Goal: Use online tool/utility

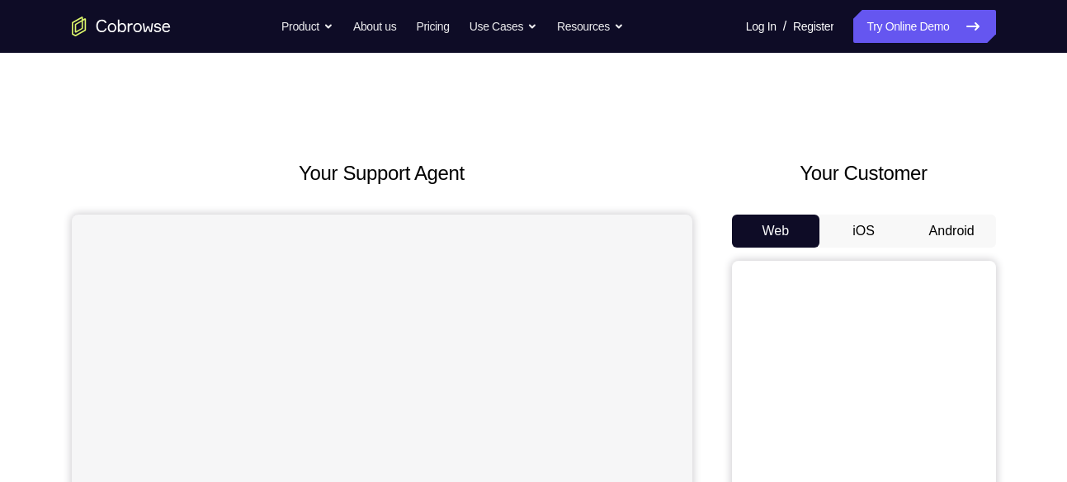
click at [927, 236] on button "Android" at bounding box center [952, 231] width 88 height 33
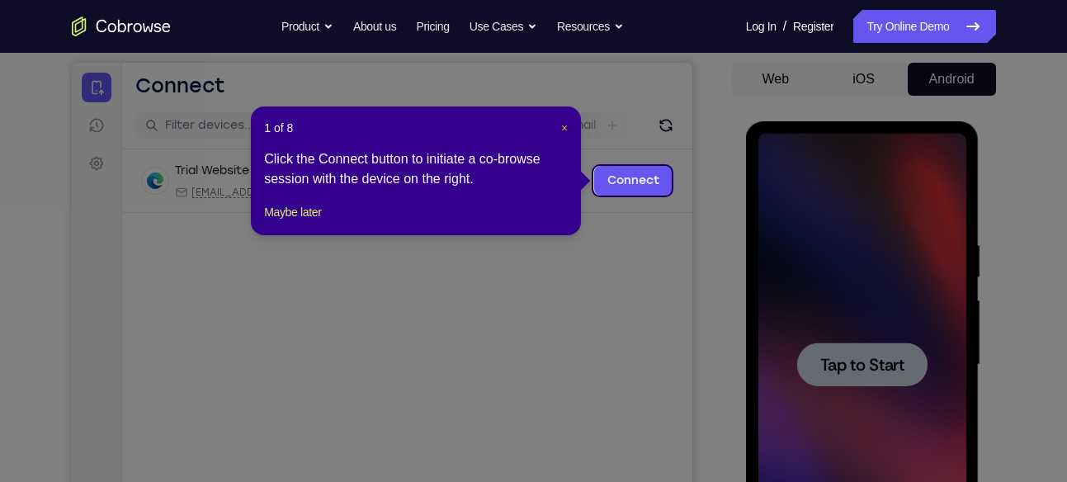
click at [561, 129] on span "×" at bounding box center [564, 127] width 7 height 13
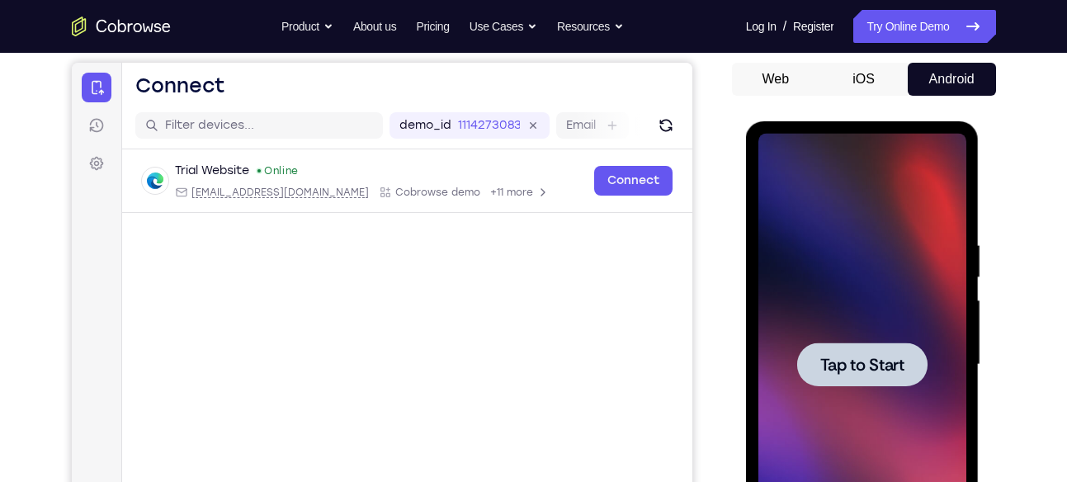
click at [858, 371] on span "Tap to Start" at bounding box center [862, 364] width 84 height 17
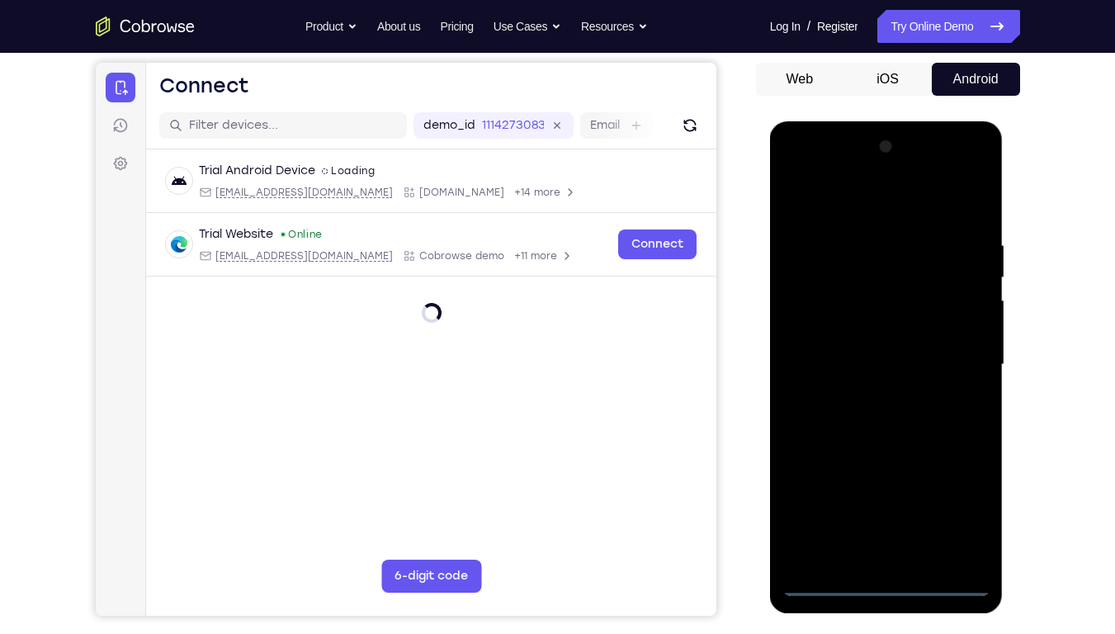
click at [880, 481] on div at bounding box center [886, 365] width 208 height 462
click at [964, 481] on div at bounding box center [886, 365] width 208 height 462
click at [836, 205] on div at bounding box center [886, 365] width 208 height 462
click at [948, 348] on div at bounding box center [886, 365] width 208 height 462
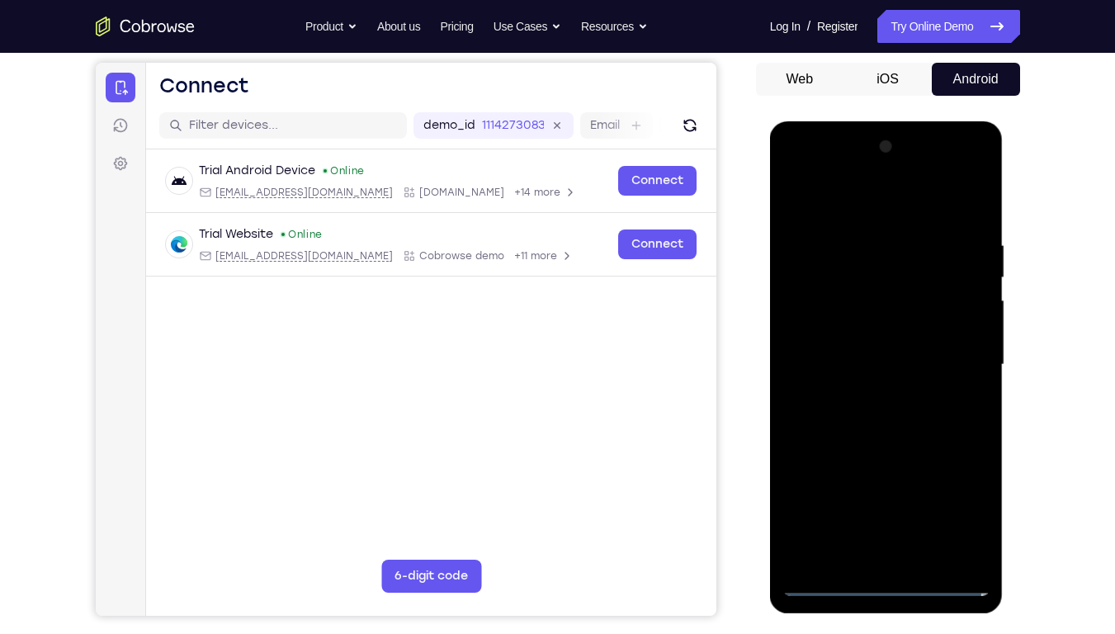
click at [870, 394] on div at bounding box center [886, 365] width 208 height 462
click at [888, 327] on div at bounding box center [886, 365] width 208 height 462
click at [833, 481] on div at bounding box center [886, 365] width 208 height 462
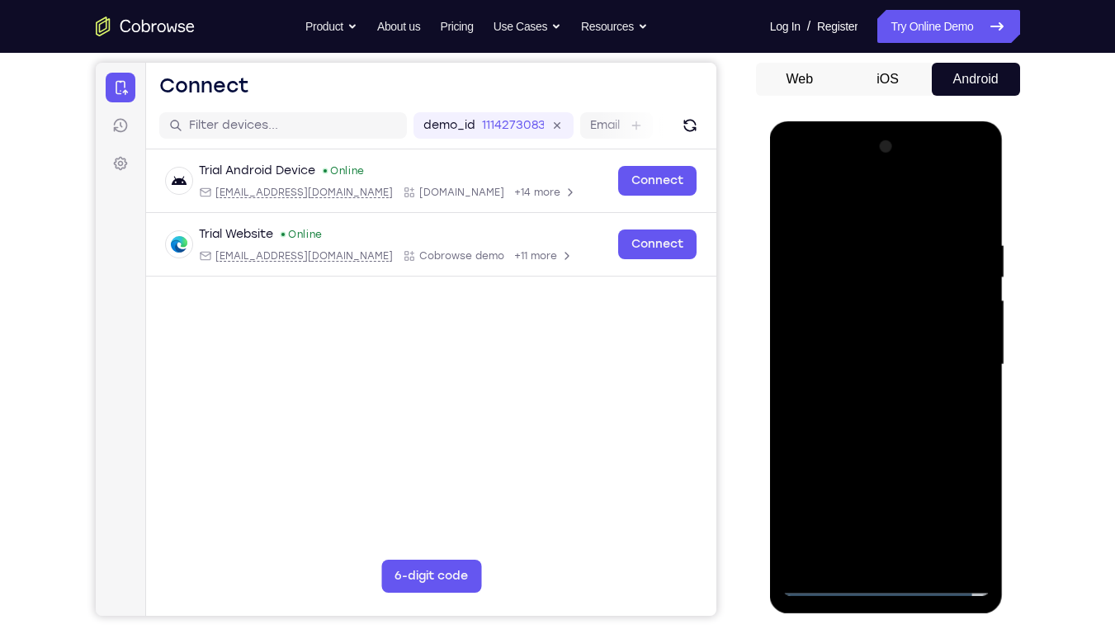
click at [823, 481] on div at bounding box center [886, 365] width 208 height 462
click at [828, 321] on div at bounding box center [886, 365] width 208 height 462
click at [865, 398] on div at bounding box center [886, 365] width 208 height 462
click at [846, 332] on div at bounding box center [886, 365] width 208 height 462
click at [848, 354] on div at bounding box center [886, 365] width 208 height 462
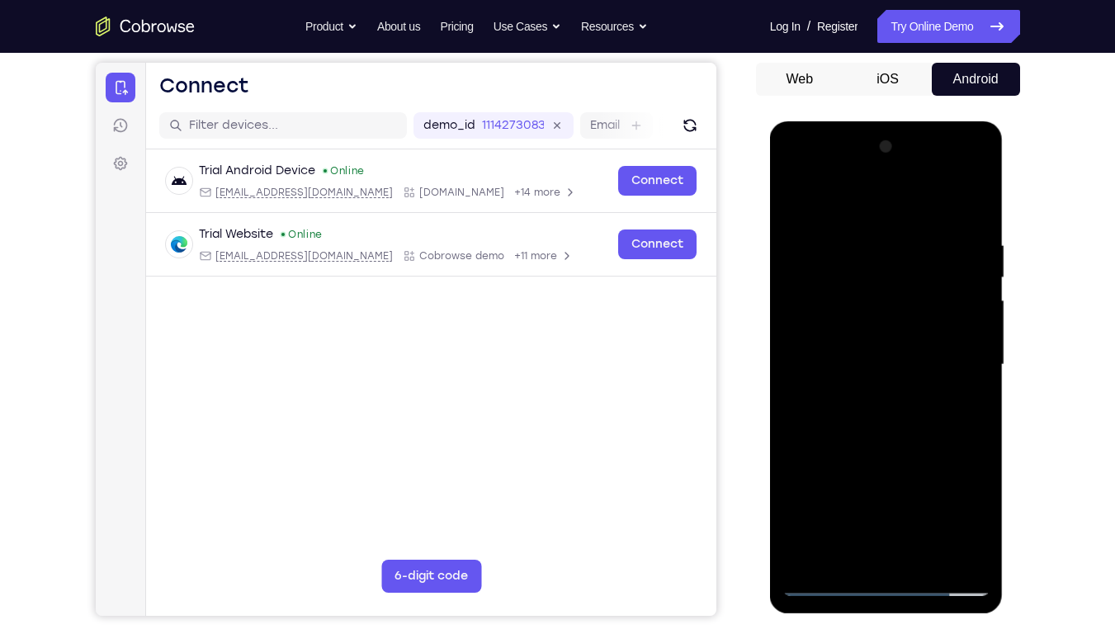
click at [858, 394] on div at bounding box center [886, 365] width 208 height 462
click at [960, 205] on div at bounding box center [886, 365] width 208 height 462
click at [879, 329] on div at bounding box center [886, 365] width 208 height 462
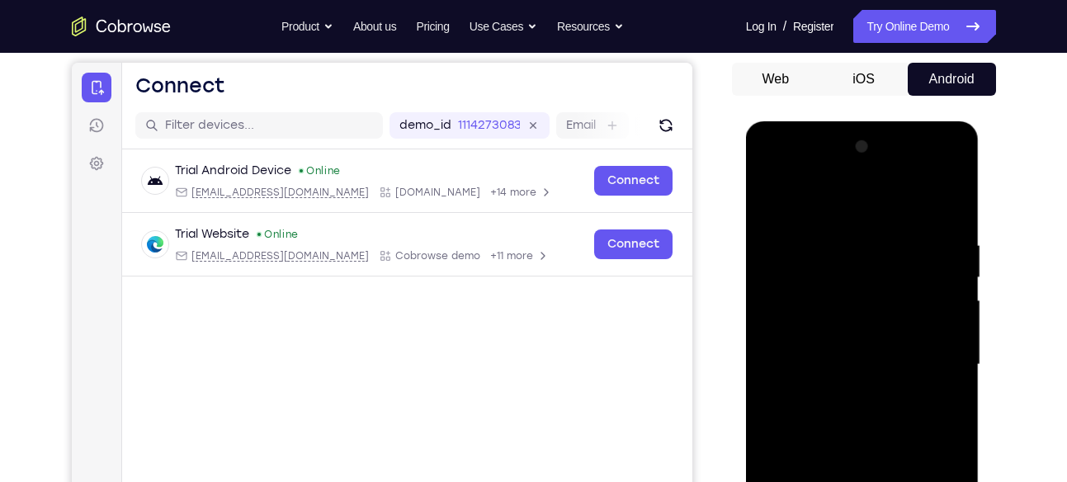
drag, startPoint x: 945, startPoint y: 361, endPoint x: 889, endPoint y: 191, distance: 179.0
click at [889, 191] on div at bounding box center [862, 365] width 208 height 462
click at [772, 419] on div at bounding box center [862, 365] width 208 height 462
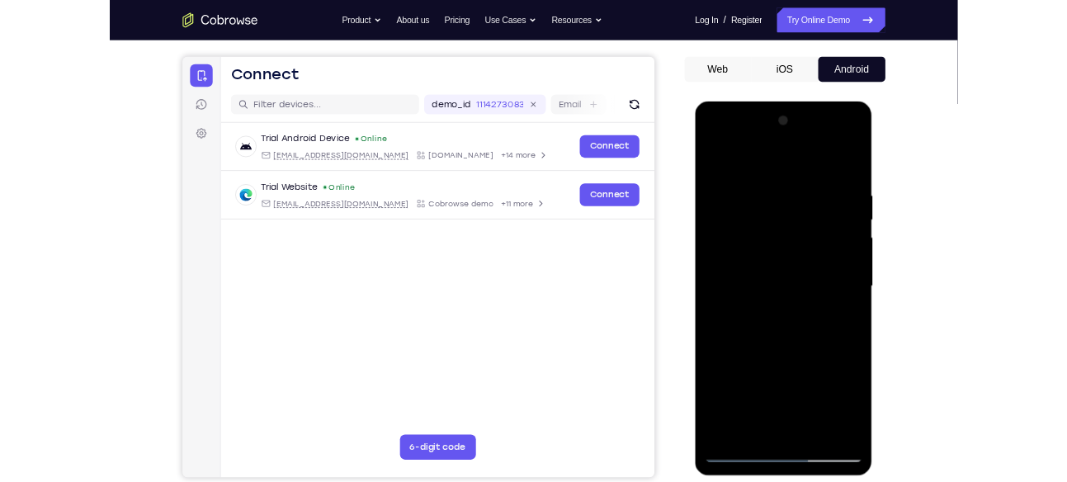
scroll to position [139, 0]
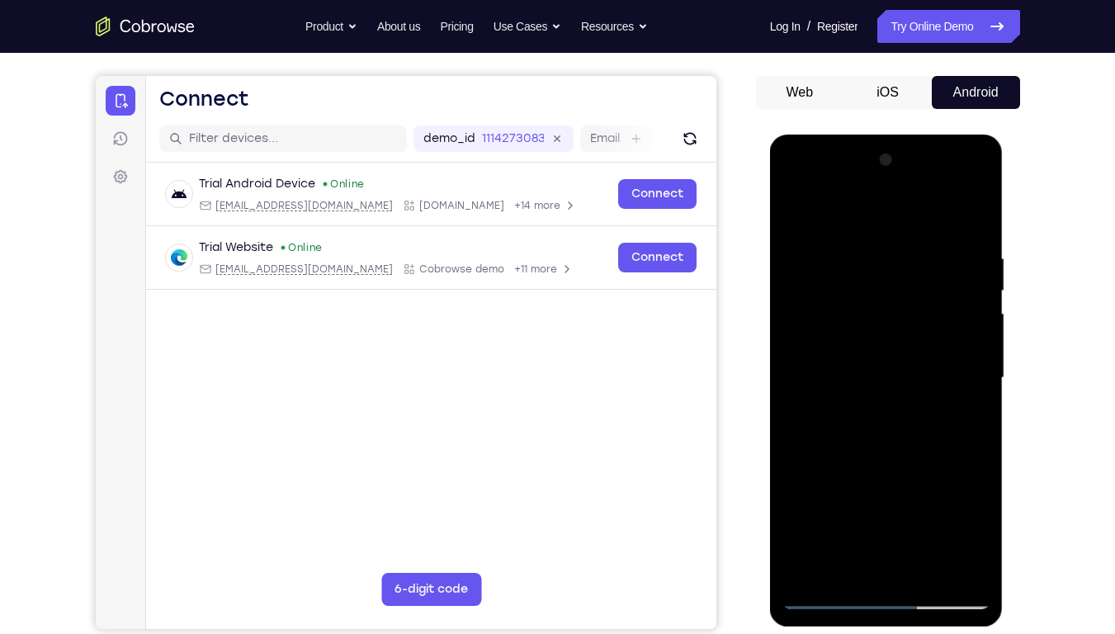
click at [916, 460] on div at bounding box center [886, 378] width 208 height 462
drag, startPoint x: 916, startPoint y: 460, endPoint x: 898, endPoint y: 367, distance: 94.2
click at [898, 367] on div at bounding box center [886, 378] width 208 height 462
drag, startPoint x: 906, startPoint y: 503, endPoint x: 929, endPoint y: 248, distance: 256.0
click at [929, 248] on div at bounding box center [886, 378] width 208 height 462
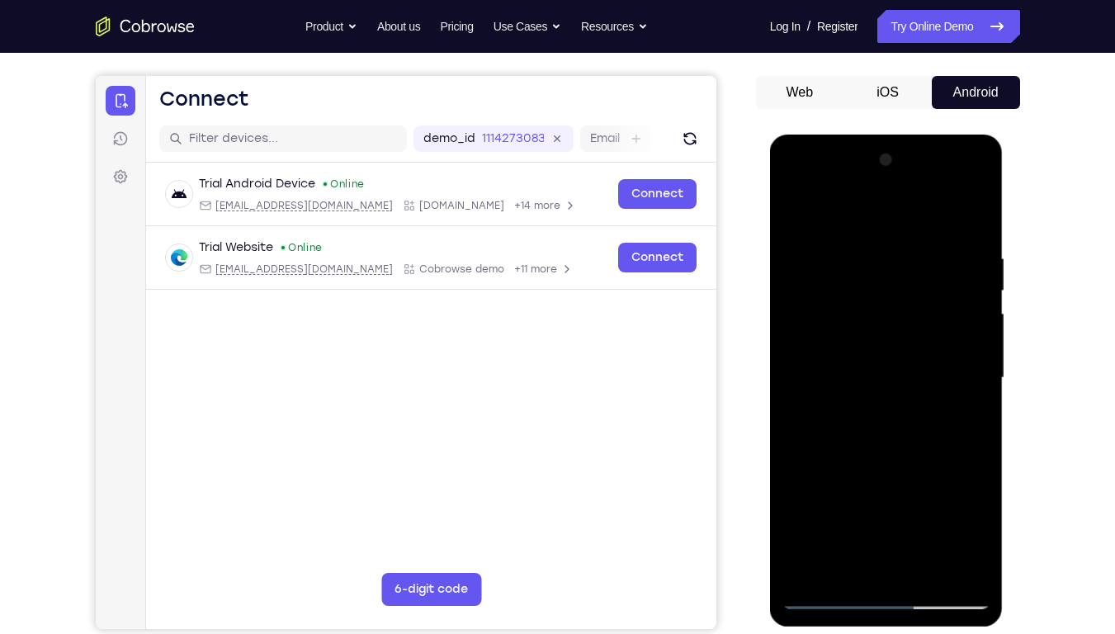
click at [927, 481] on div at bounding box center [886, 378] width 208 height 462
click at [879, 467] on div at bounding box center [886, 378] width 208 height 462
click at [882, 427] on div at bounding box center [886, 378] width 208 height 462
click at [916, 274] on div at bounding box center [886, 378] width 208 height 462
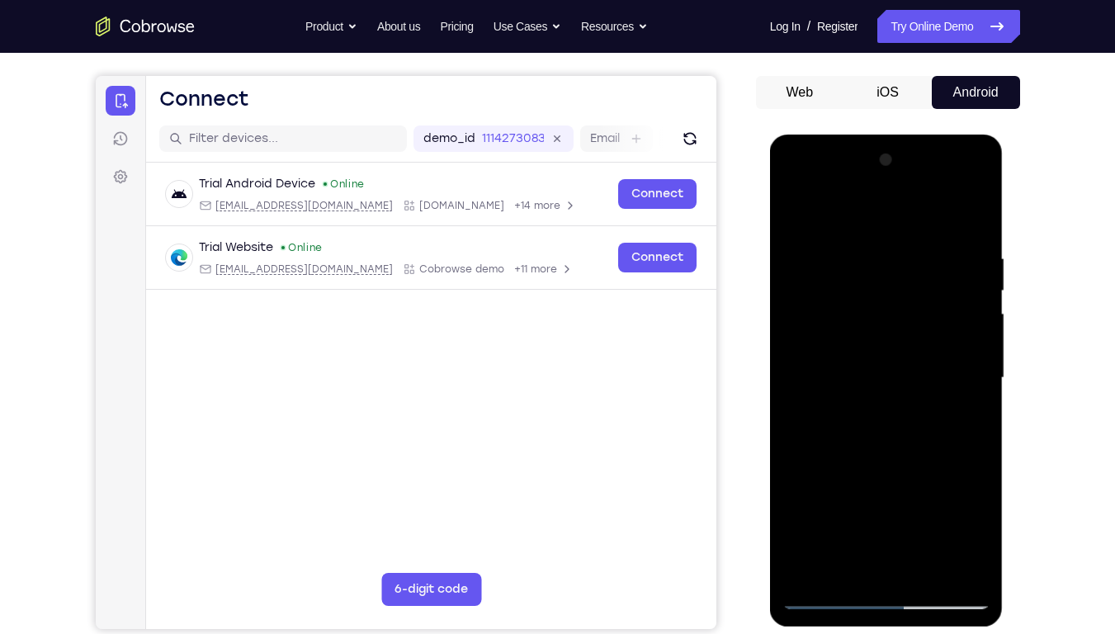
click at [872, 481] on div at bounding box center [886, 378] width 208 height 462
click at [966, 420] on div at bounding box center [886, 378] width 208 height 462
click at [800, 211] on div at bounding box center [886, 378] width 208 height 462
click at [799, 209] on div at bounding box center [886, 378] width 208 height 462
drag, startPoint x: 937, startPoint y: 364, endPoint x: 935, endPoint y: 450, distance: 85.8
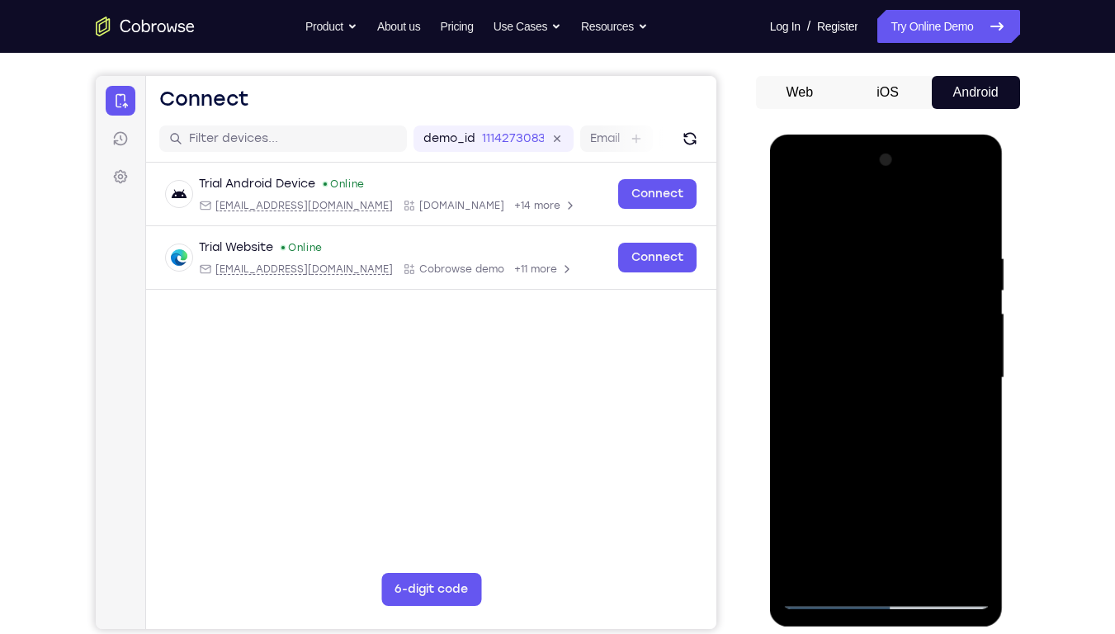
click at [935, 450] on div at bounding box center [886, 378] width 208 height 462
click at [976, 206] on div at bounding box center [886, 378] width 208 height 462
click at [852, 246] on div at bounding box center [886, 378] width 208 height 462
click at [906, 232] on div at bounding box center [886, 378] width 208 height 462
click at [854, 244] on div at bounding box center [886, 378] width 208 height 462
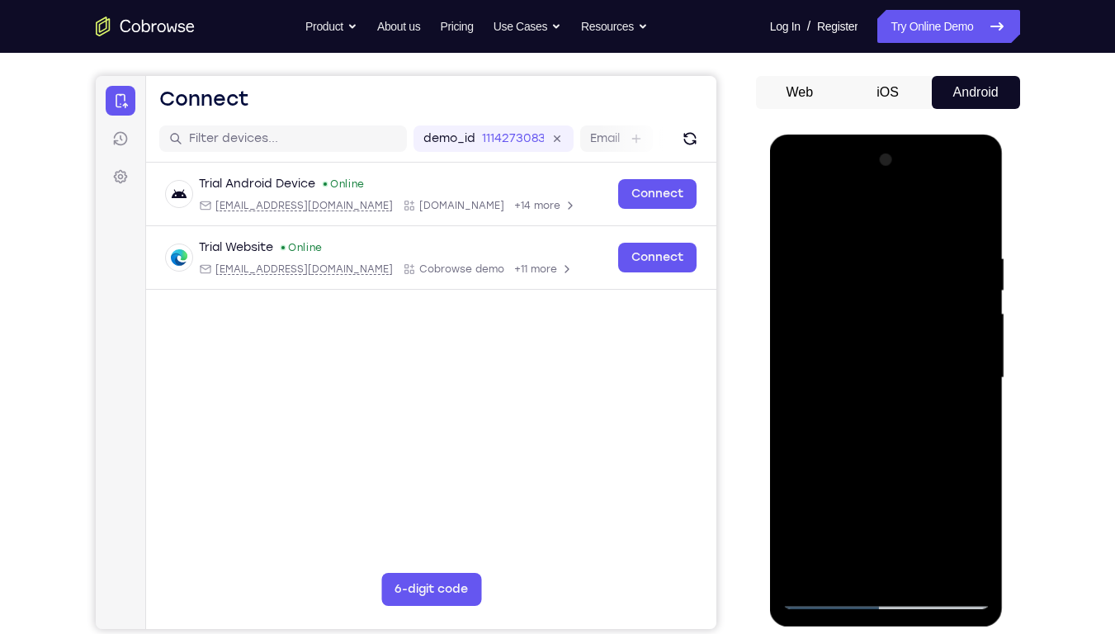
click at [877, 265] on div at bounding box center [886, 378] width 208 height 462
click at [800, 204] on div at bounding box center [886, 378] width 208 height 462
click at [795, 210] on div at bounding box center [886, 378] width 208 height 462
click at [807, 481] on div at bounding box center [886, 378] width 208 height 462
click at [961, 252] on div at bounding box center [886, 378] width 208 height 462
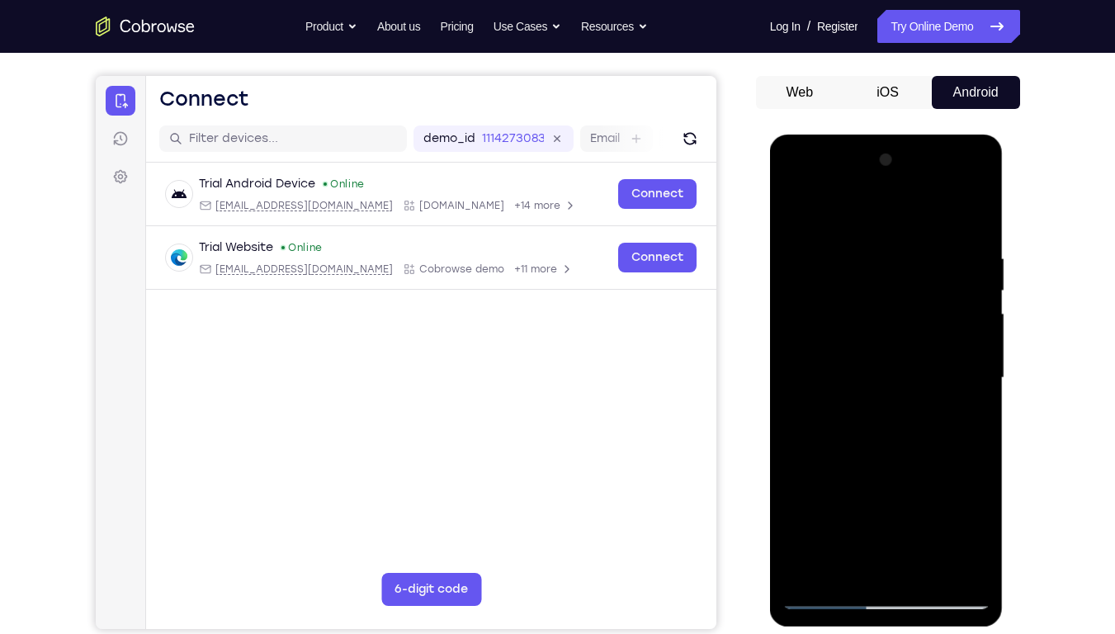
click at [945, 481] on div at bounding box center [886, 378] width 208 height 462
drag, startPoint x: 808, startPoint y: 403, endPoint x: 942, endPoint y: 365, distance: 139.7
click at [942, 365] on div at bounding box center [886, 378] width 208 height 462
click at [786, 385] on div at bounding box center [886, 378] width 208 height 462
click at [784, 387] on div at bounding box center [886, 378] width 208 height 462
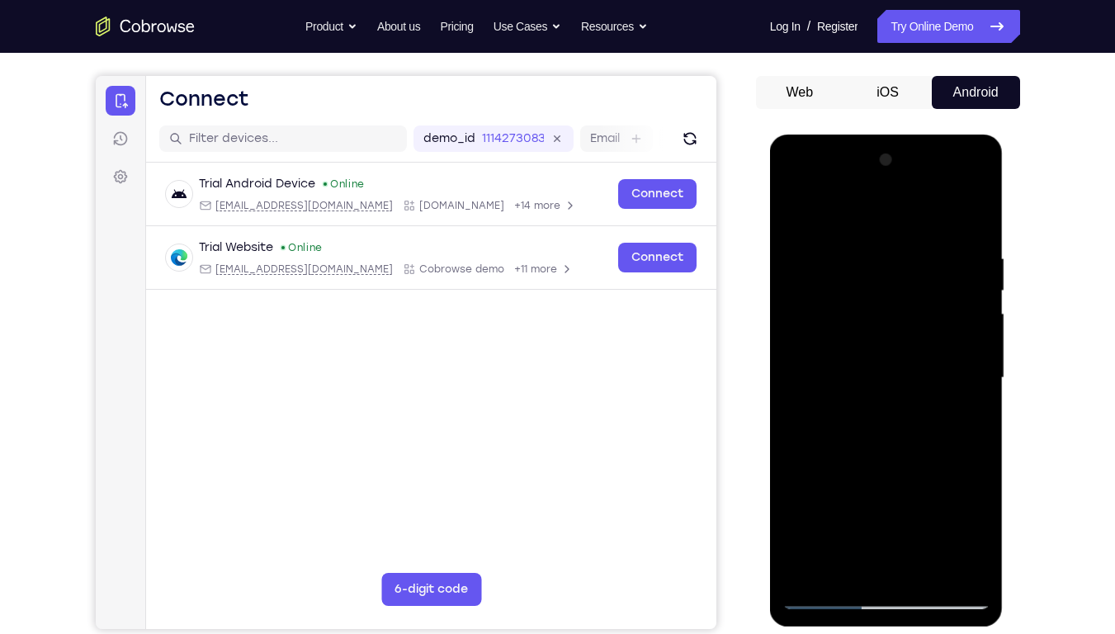
click at [985, 462] on div at bounding box center [886, 378] width 208 height 462
click at [947, 481] on div at bounding box center [886, 378] width 208 height 462
click at [929, 408] on div at bounding box center [886, 378] width 208 height 462
click at [884, 353] on div at bounding box center [886, 378] width 208 height 462
click at [795, 481] on div at bounding box center [886, 378] width 208 height 462
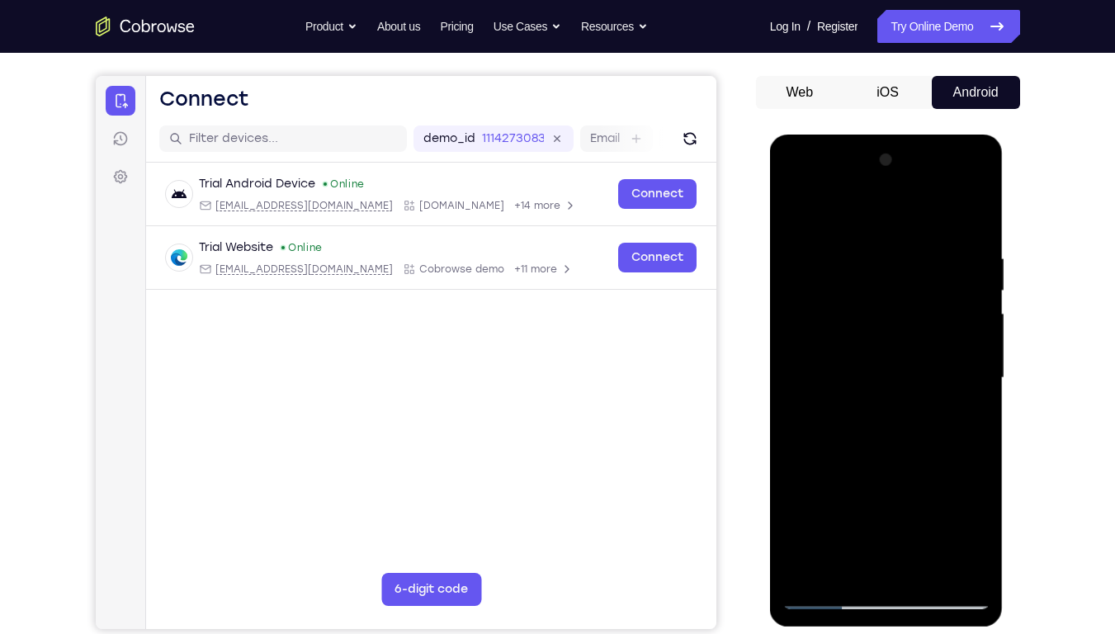
click at [871, 301] on div at bounding box center [886, 378] width 208 height 462
click at [796, 213] on div at bounding box center [886, 378] width 208 height 462
click at [819, 355] on div at bounding box center [886, 378] width 208 height 462
click at [989, 348] on div at bounding box center [886, 378] width 208 height 462
click at [830, 212] on div at bounding box center [886, 378] width 208 height 462
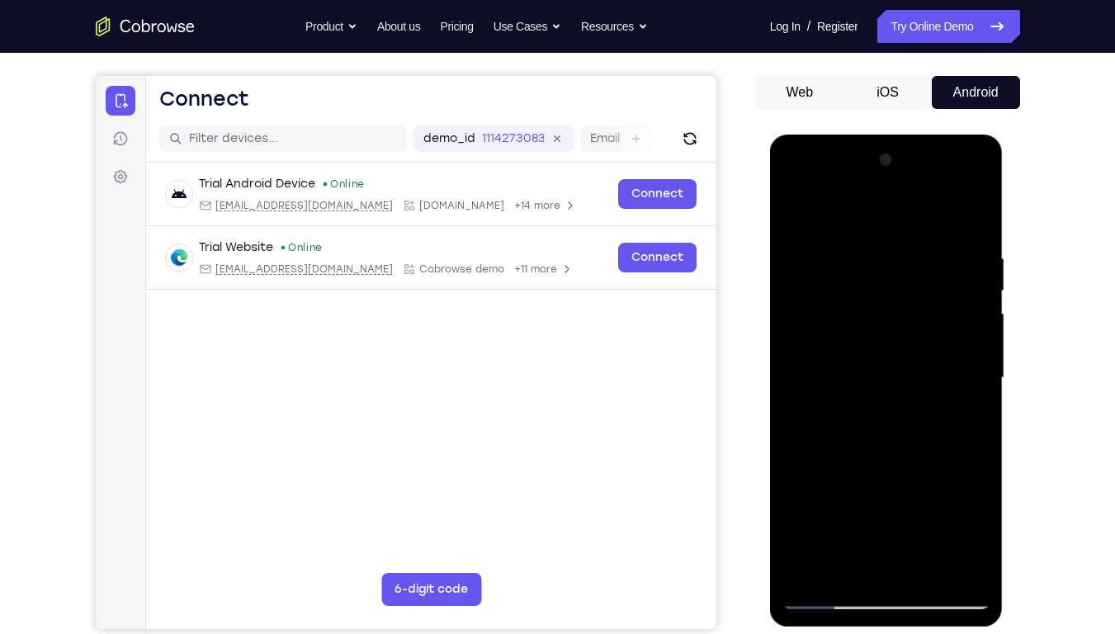
click at [922, 270] on div at bounding box center [886, 378] width 208 height 462
click at [861, 481] on div at bounding box center [886, 378] width 208 height 462
click at [962, 418] on div at bounding box center [886, 378] width 208 height 462
click at [963, 419] on div at bounding box center [886, 378] width 208 height 462
click at [791, 223] on div at bounding box center [886, 378] width 208 height 462
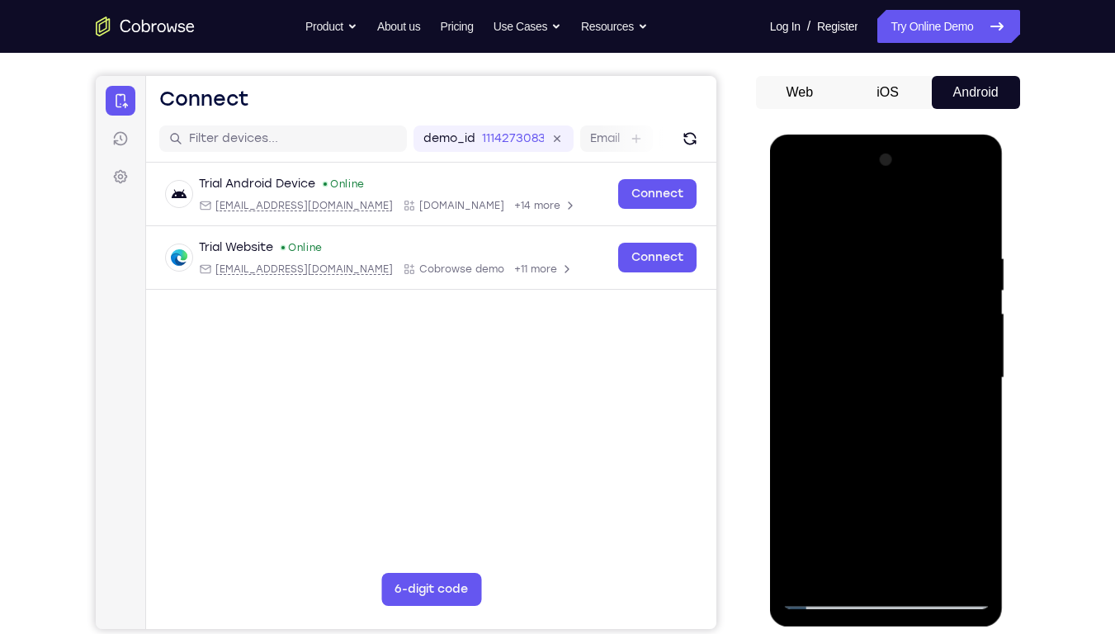
click at [795, 217] on div at bounding box center [886, 378] width 208 height 462
drag, startPoint x: 933, startPoint y: 270, endPoint x: 717, endPoint y: 306, distance: 219.2
click at [770, 306] on html "Online web based iOS Simulators and Android Emulators. Run iPhone, iPad, Mobile…" at bounding box center [887, 381] width 235 height 495
drag, startPoint x: 924, startPoint y: 249, endPoint x: 775, endPoint y: 248, distance: 149.4
click at [775, 248] on div at bounding box center [887, 380] width 234 height 492
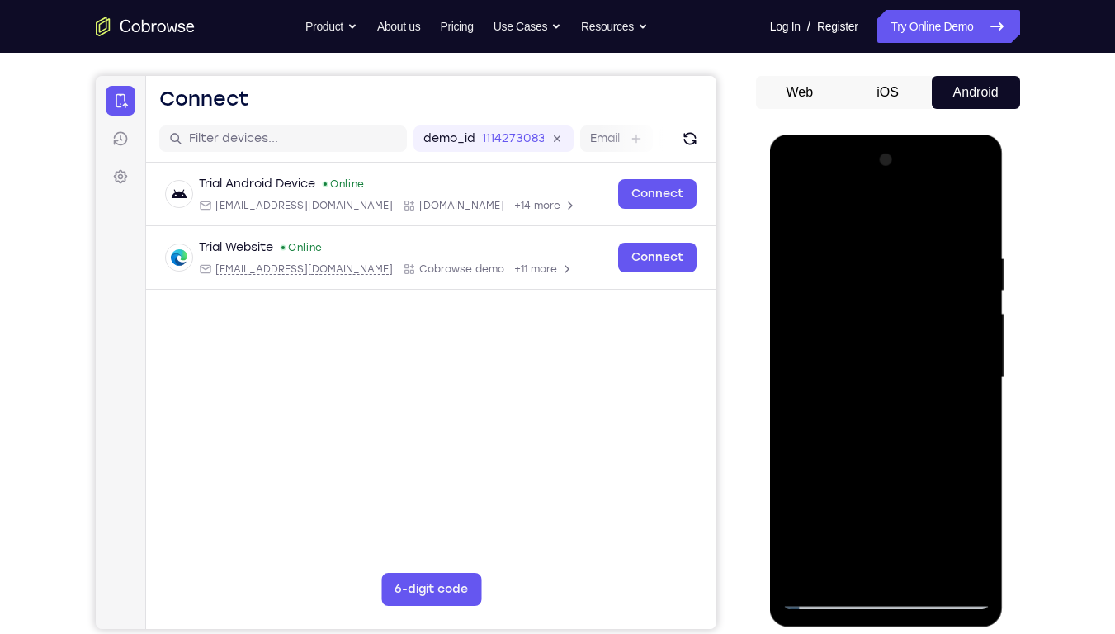
click at [807, 246] on div at bounding box center [886, 378] width 208 height 462
click at [974, 481] on div at bounding box center [886, 378] width 208 height 462
click at [946, 481] on div at bounding box center [886, 378] width 208 height 462
click at [975, 481] on div at bounding box center [886, 378] width 208 height 462
click at [969, 481] on div at bounding box center [886, 378] width 208 height 462
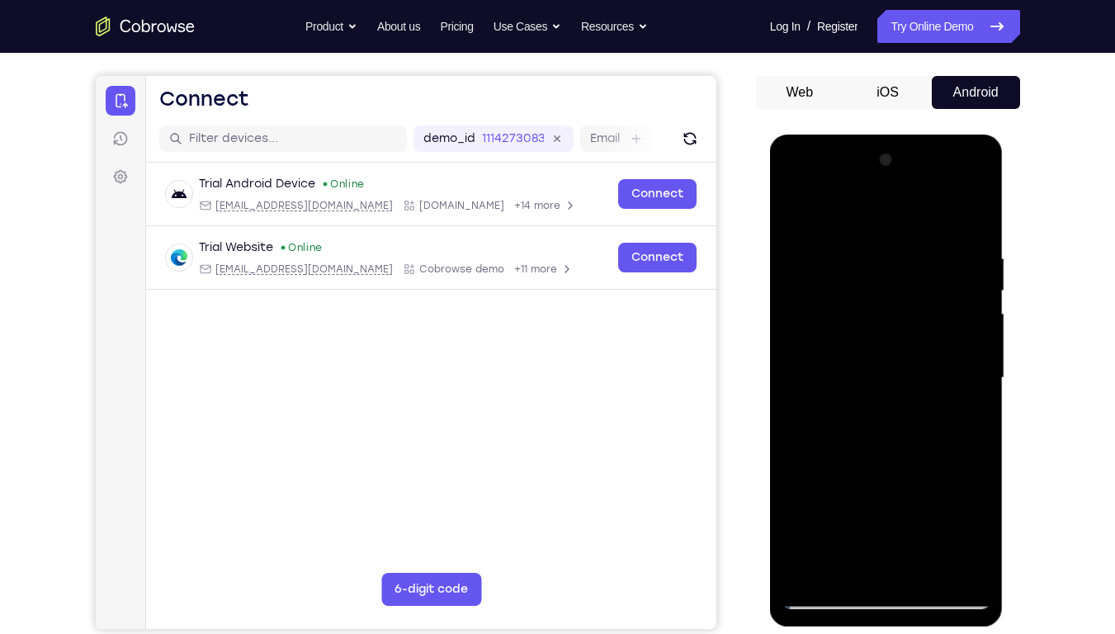
click at [982, 481] on div at bounding box center [886, 378] width 208 height 462
click at [981, 481] on div at bounding box center [886, 378] width 208 height 462
click at [950, 481] on div at bounding box center [886, 378] width 208 height 462
click at [969, 481] on div at bounding box center [886, 378] width 208 height 462
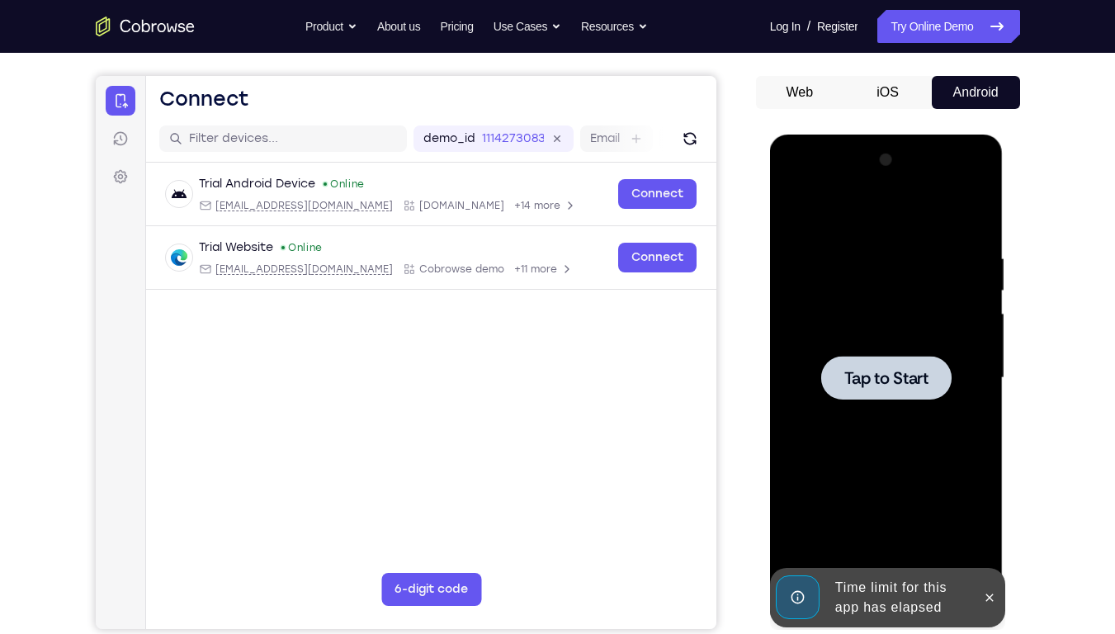
click at [974, 134] on div "Tap to Start" at bounding box center [887, 134] width 234 height 0
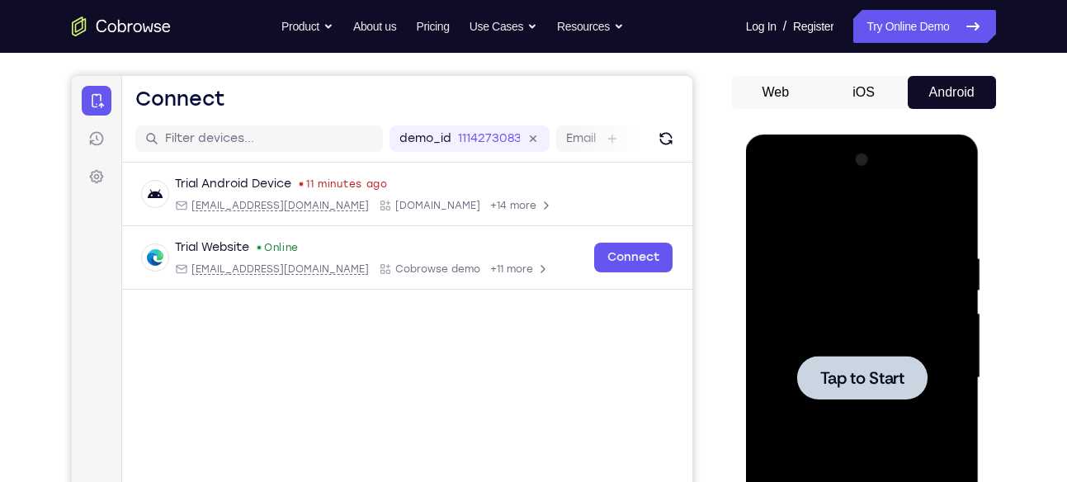
click at [818, 360] on div at bounding box center [862, 378] width 130 height 44
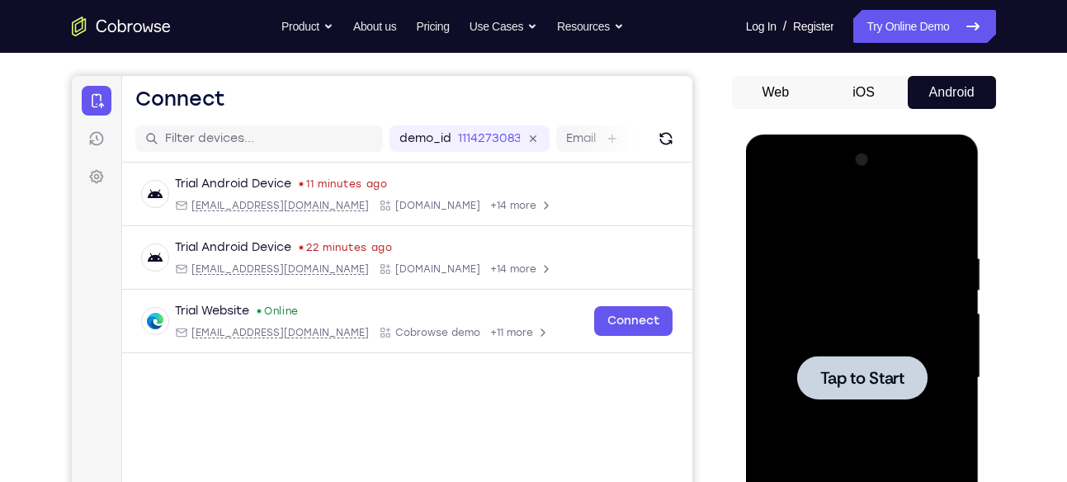
click at [834, 389] on div at bounding box center [862, 378] width 130 height 44
